Goal: Find specific page/section: Find specific page/section

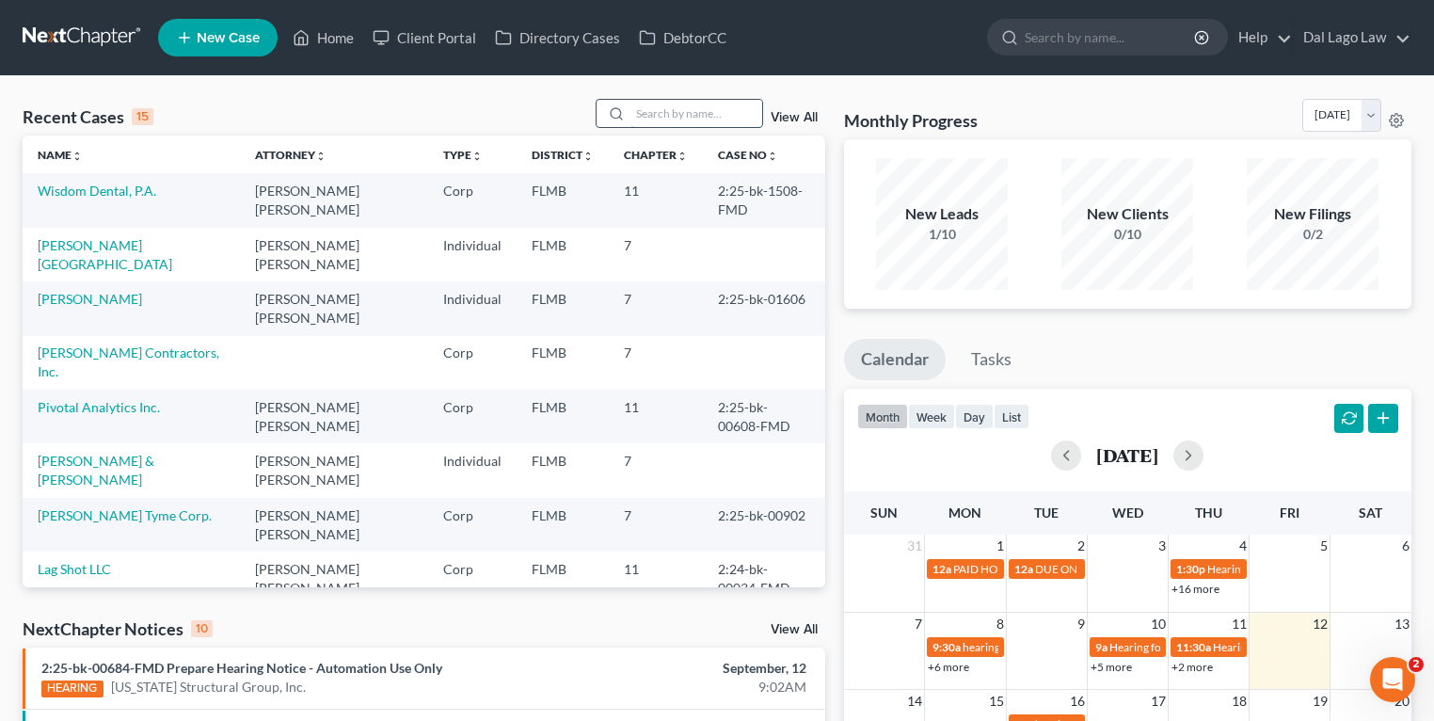
click at [665, 104] on input "search" at bounding box center [697, 113] width 132 height 27
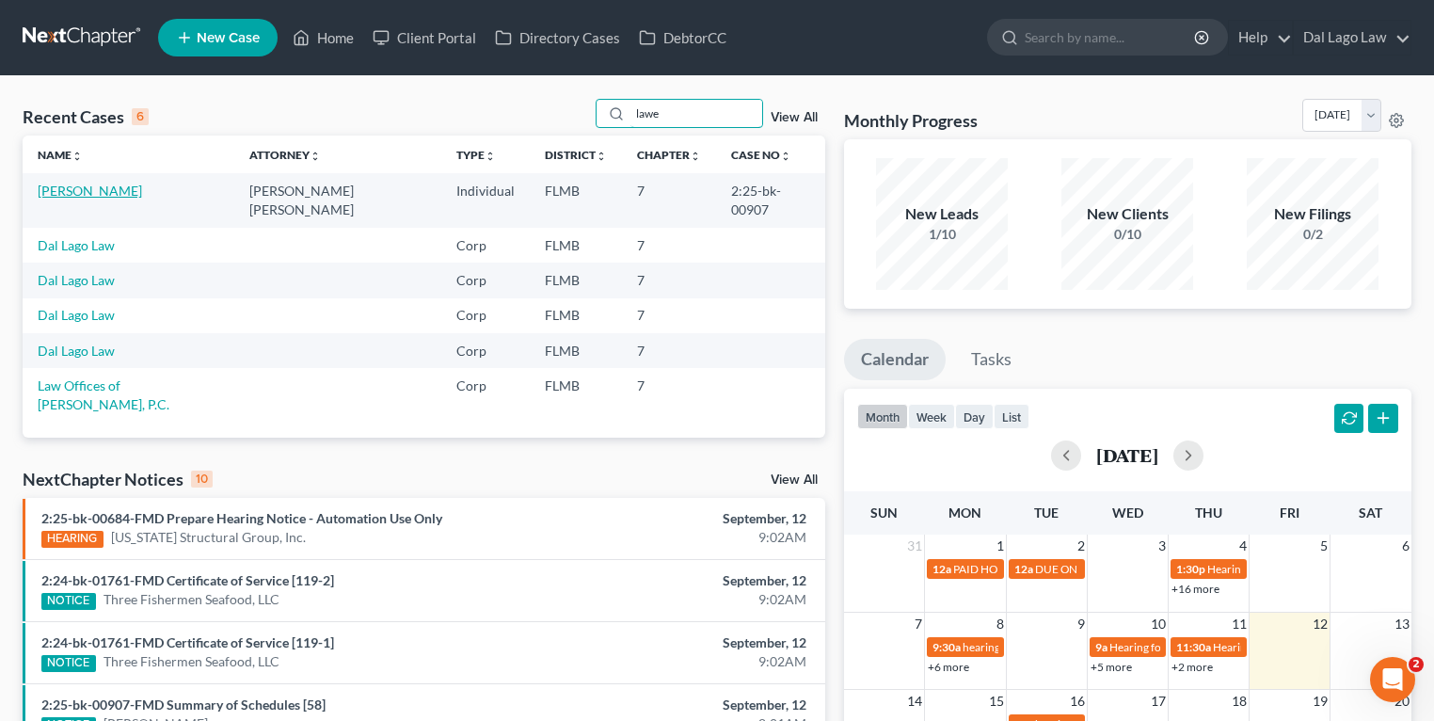
type input "lawe"
click at [80, 192] on link "[PERSON_NAME]" at bounding box center [90, 191] width 104 height 16
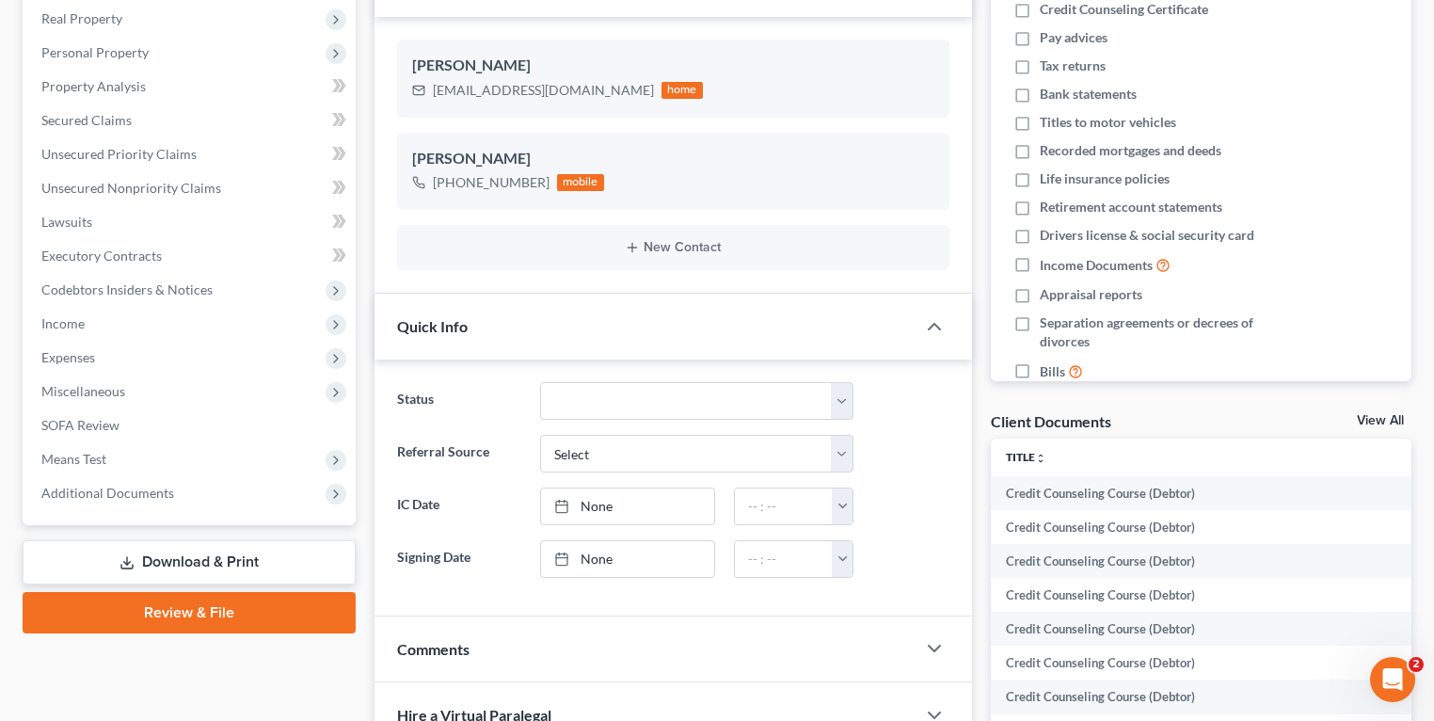
scroll to position [376, 0]
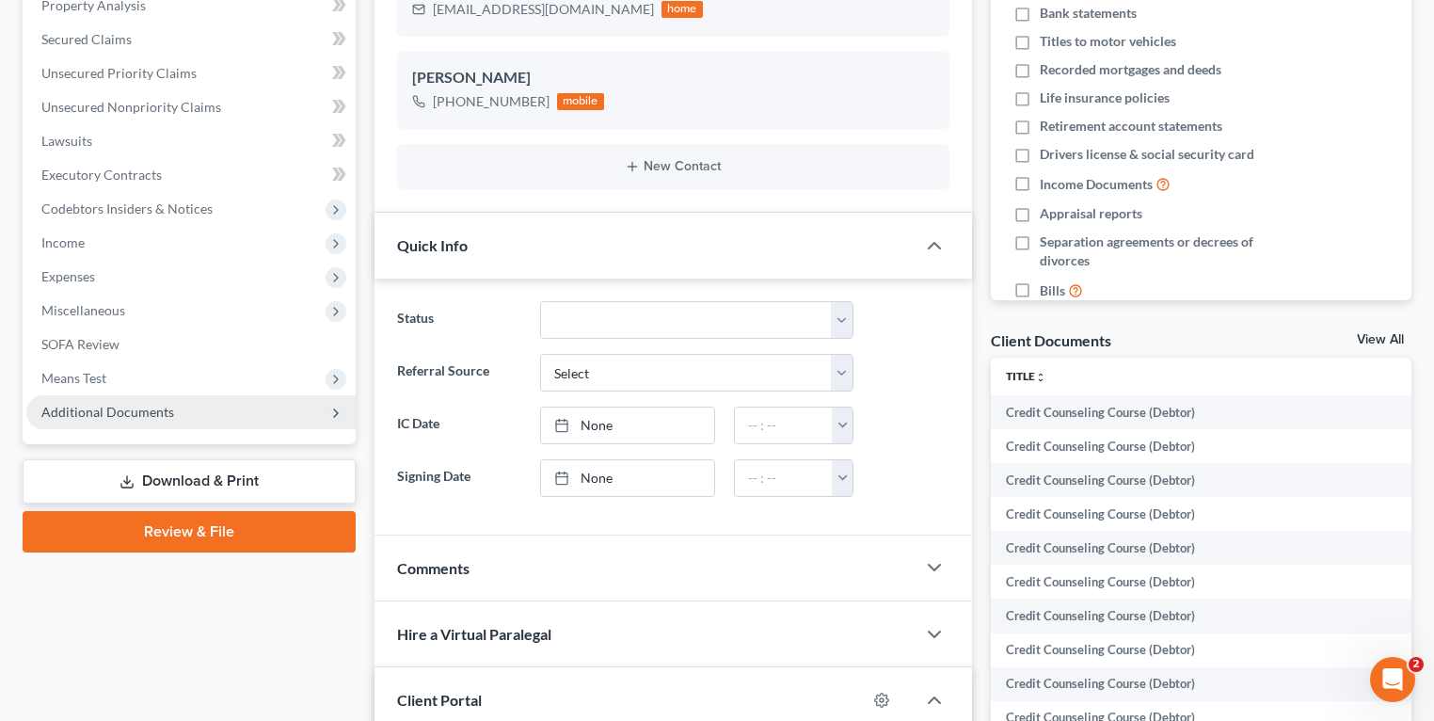
click at [157, 395] on span "Additional Documents" at bounding box center [190, 412] width 329 height 34
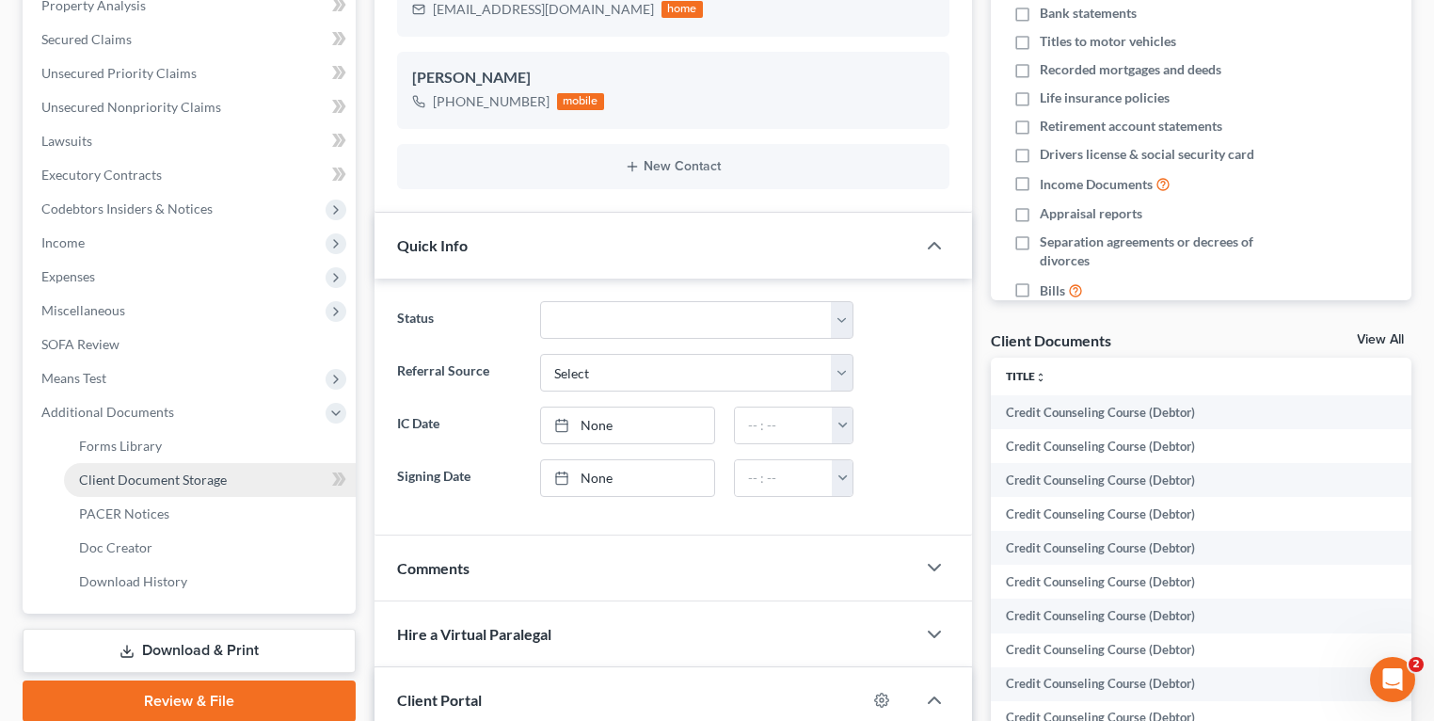
click at [141, 480] on span "Client Document Storage" at bounding box center [153, 480] width 148 height 16
select select "9"
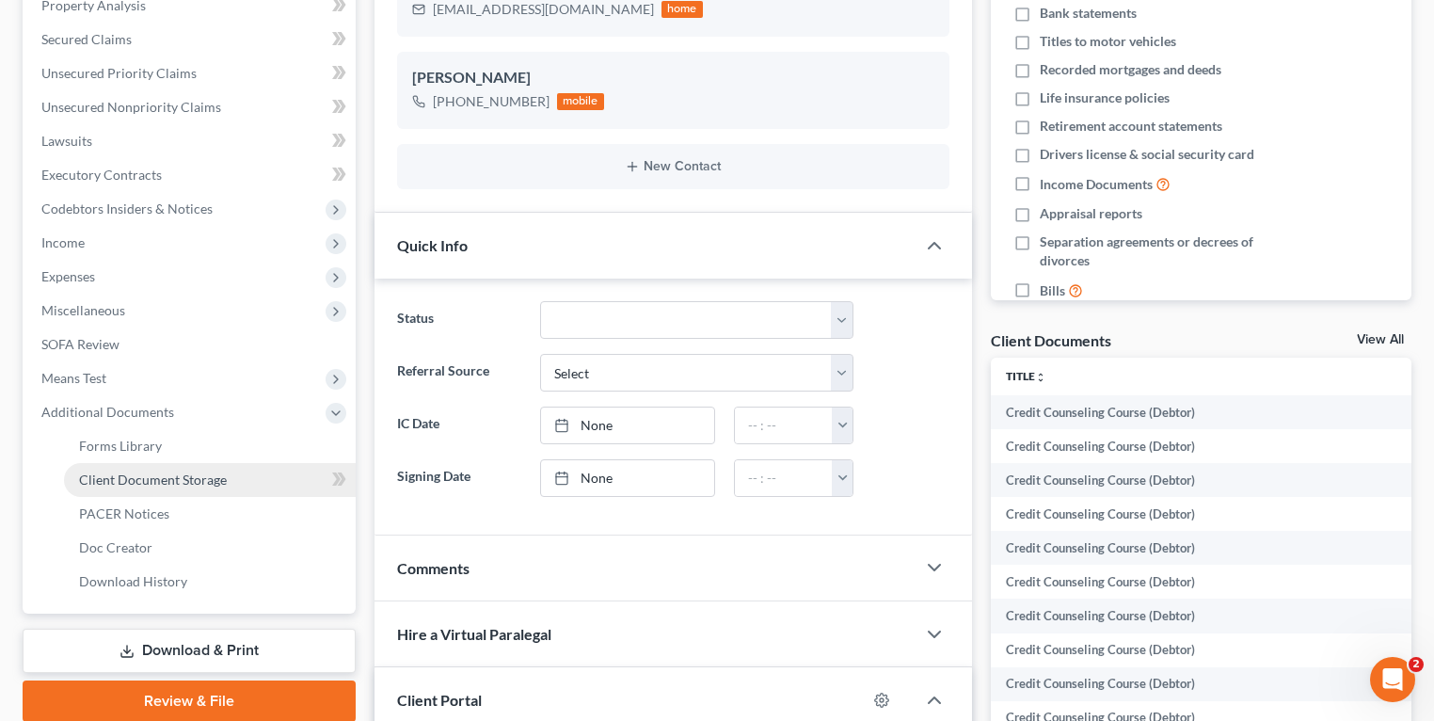
select select "9"
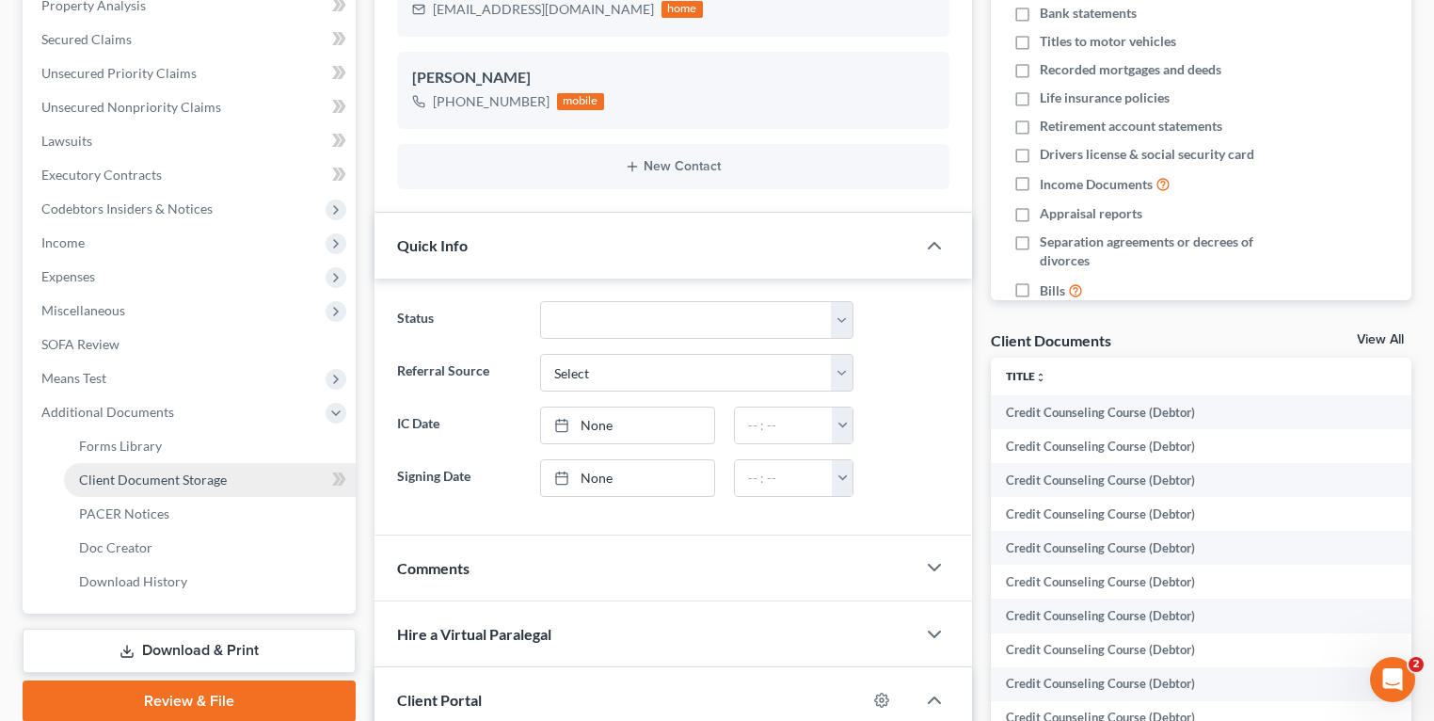
select select "9"
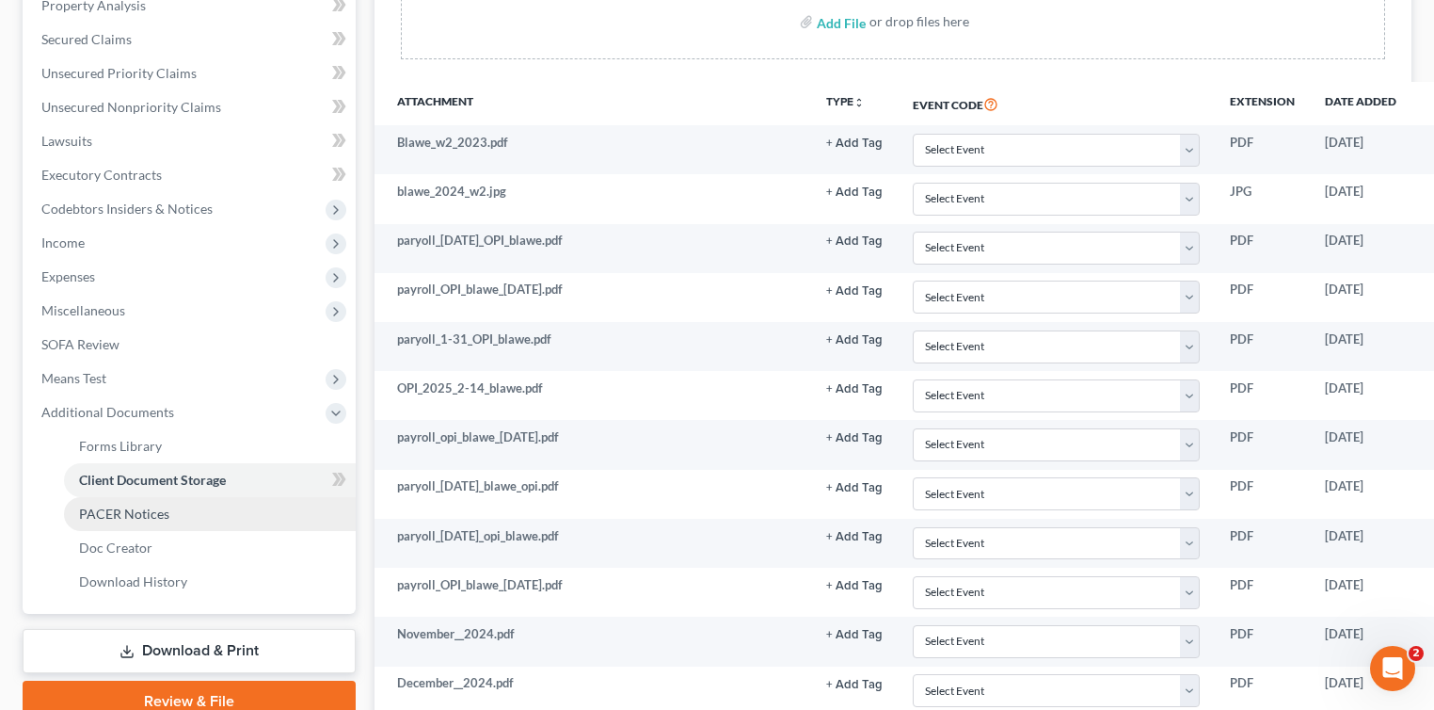
click at [141, 505] on span "PACER Notices" at bounding box center [124, 513] width 90 height 16
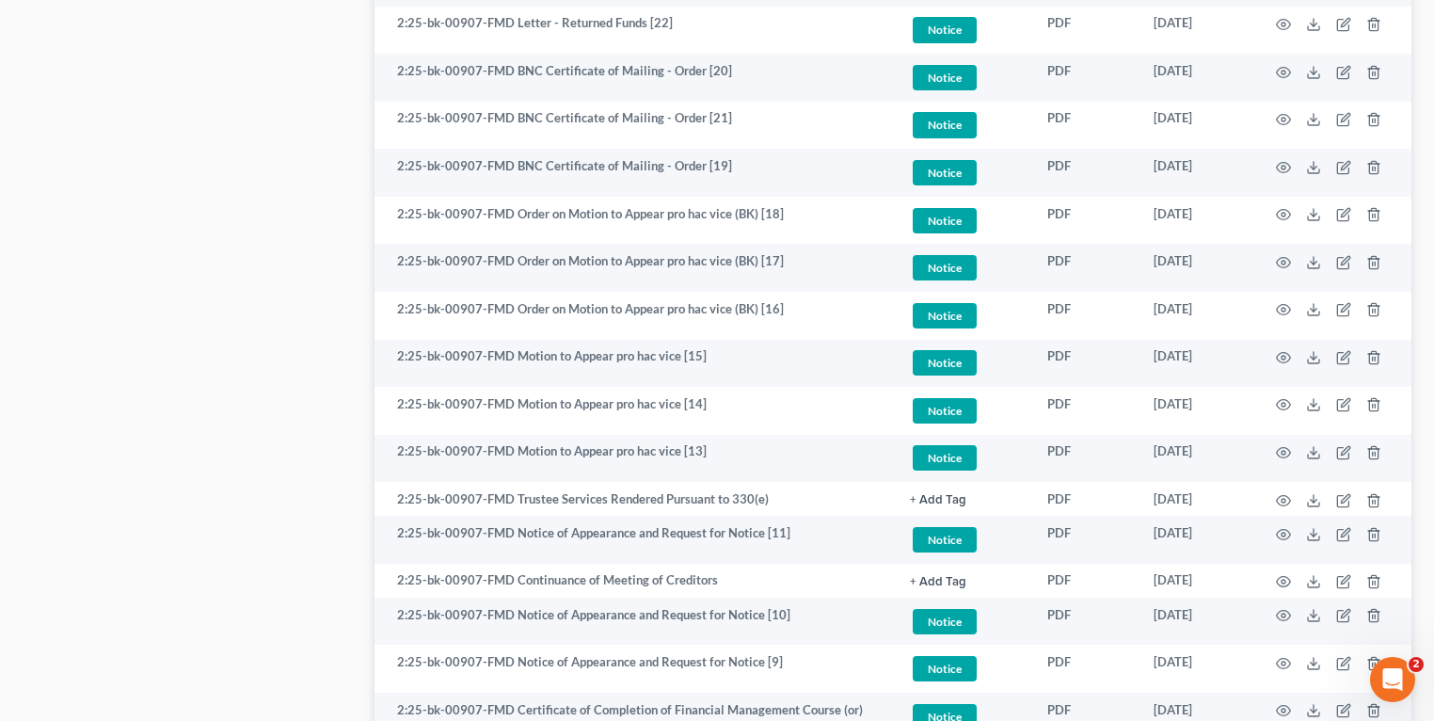
scroll to position [2073, 0]
